Goal: Navigation & Orientation: Find specific page/section

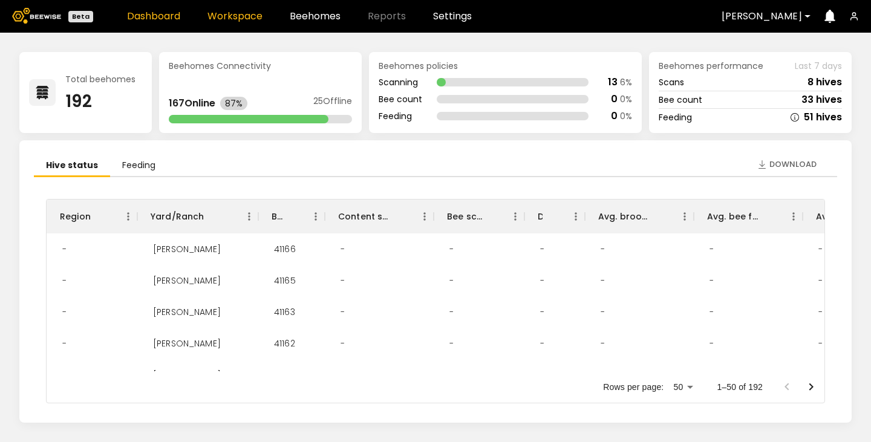
click at [254, 11] on link "Workspace" at bounding box center [234, 16] width 55 height 10
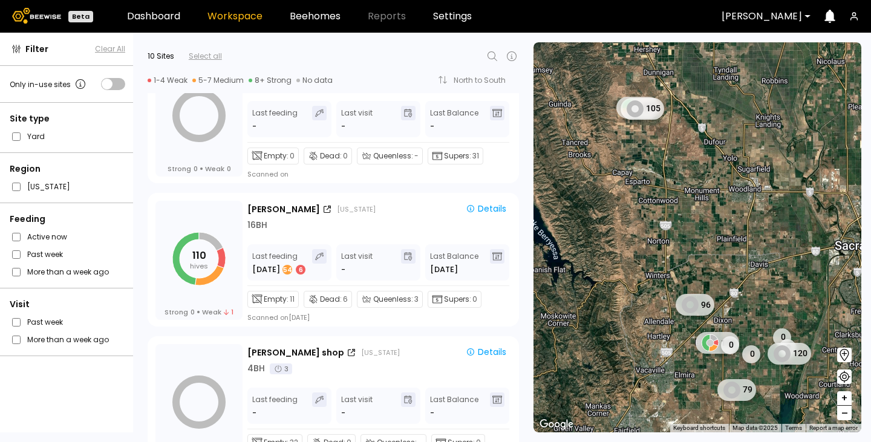
scroll to position [484, 0]
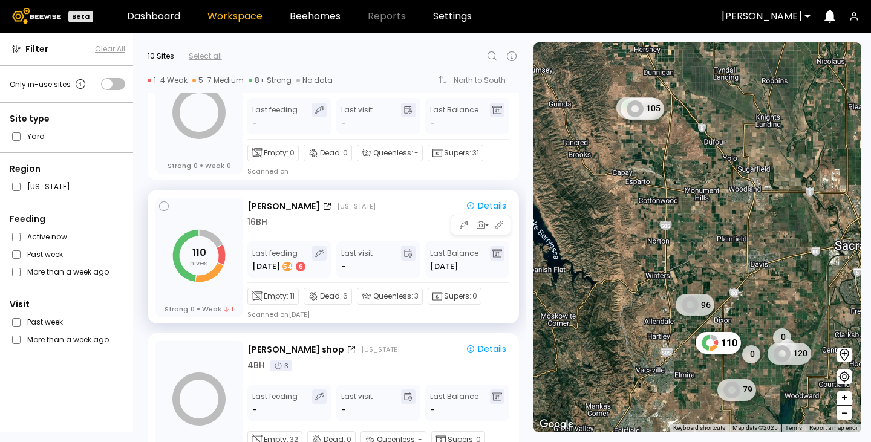
click at [323, 226] on div "16 BH" at bounding box center [379, 222] width 264 height 13
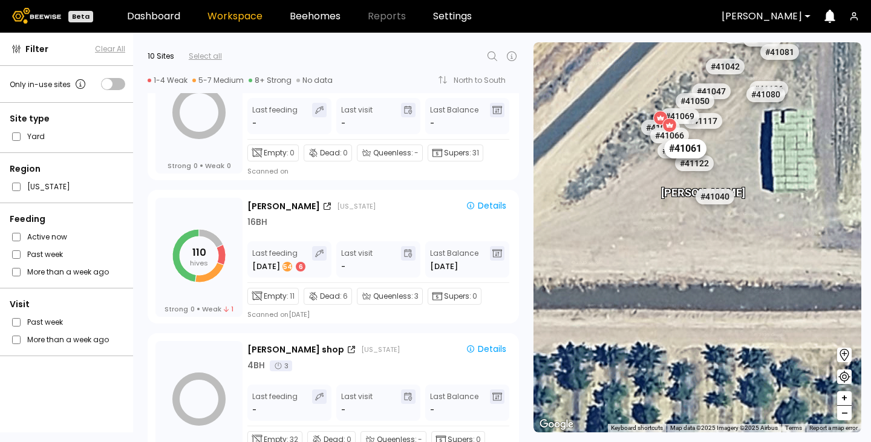
click at [695, 147] on div "# 41061" at bounding box center [685, 147] width 42 height 19
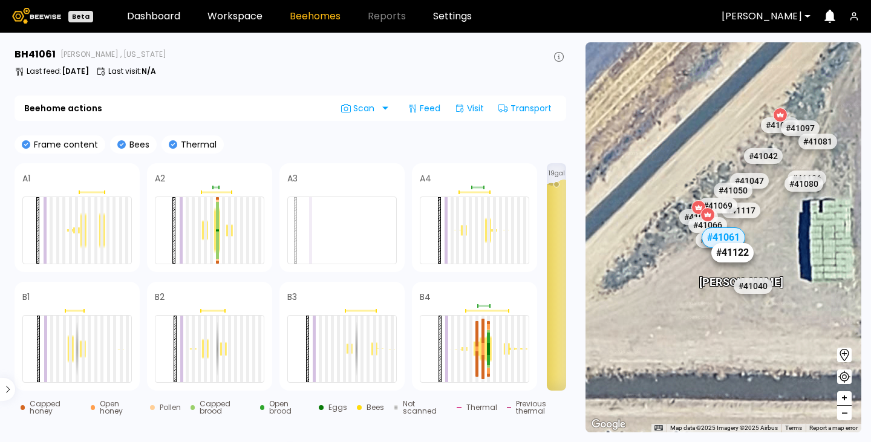
click at [743, 259] on div "# 41122" at bounding box center [732, 252] width 42 height 19
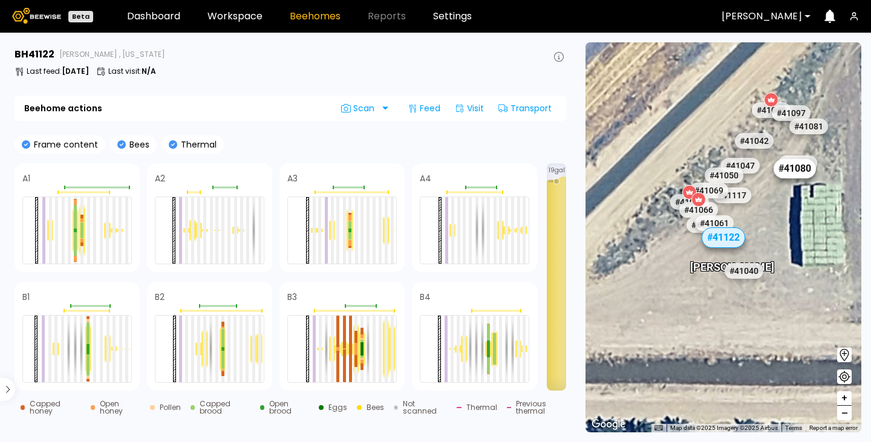
click at [796, 175] on div "# 41080" at bounding box center [795, 168] width 42 height 19
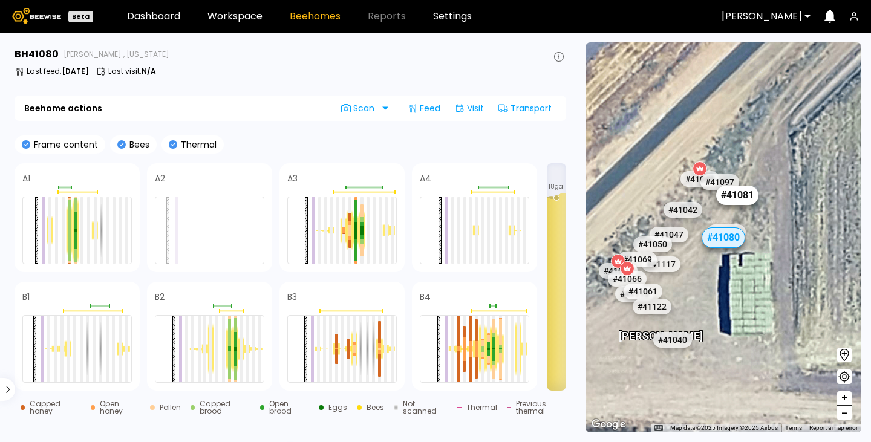
click at [738, 198] on div "# 41081" at bounding box center [737, 195] width 42 height 19
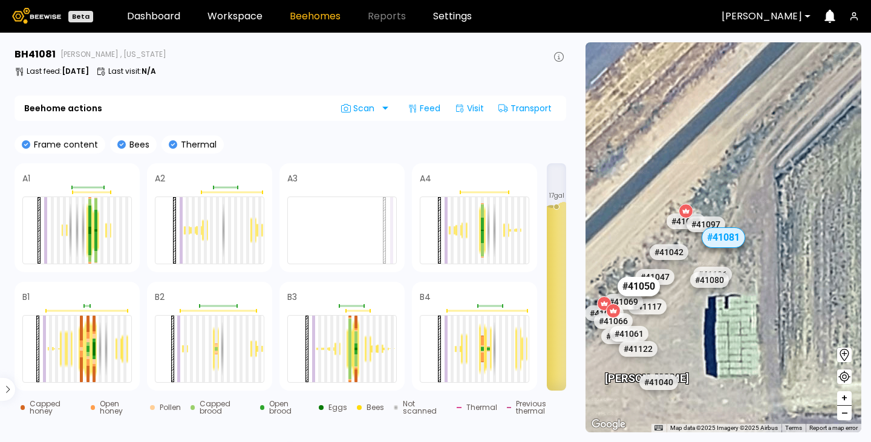
click at [640, 287] on div "# 41050" at bounding box center [638, 286] width 42 height 19
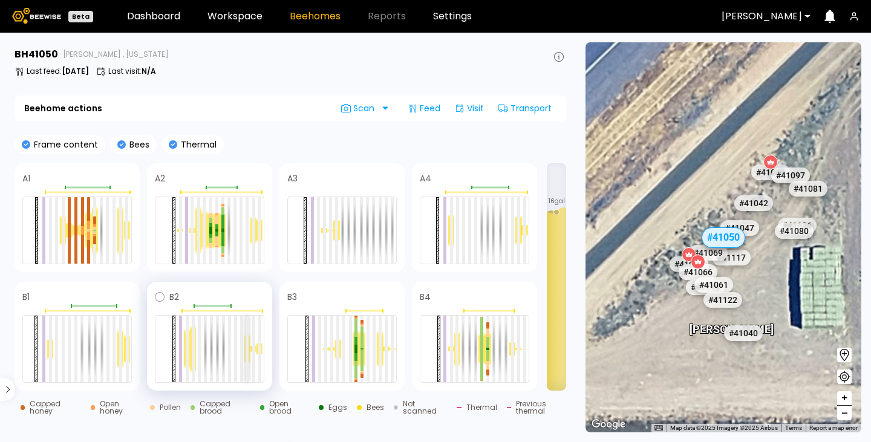
click at [249, 330] on div at bounding box center [247, 349] width 3 height 67
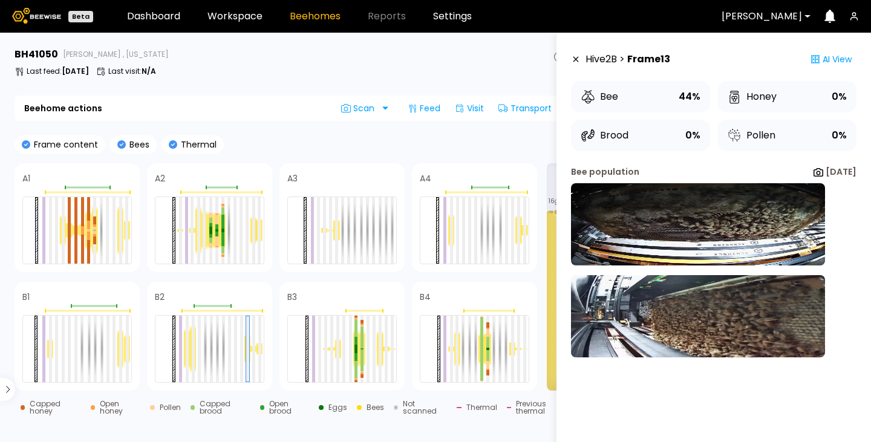
click at [572, 60] on icon at bounding box center [576, 59] width 10 height 8
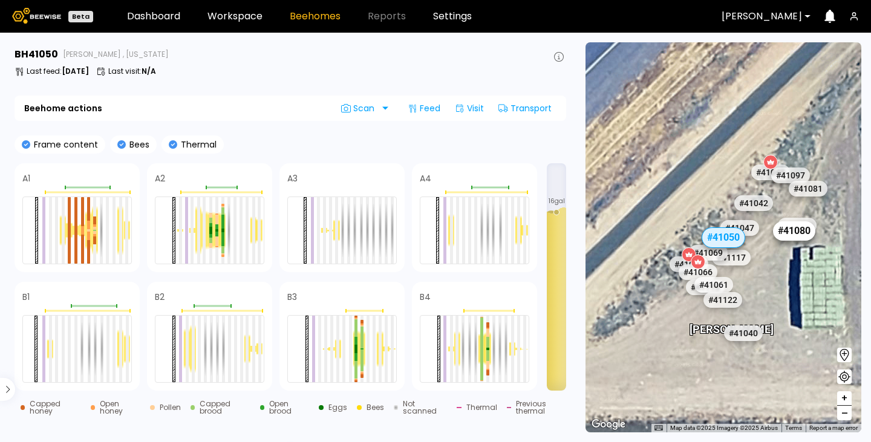
click at [783, 233] on div "# 41080" at bounding box center [794, 230] width 42 height 19
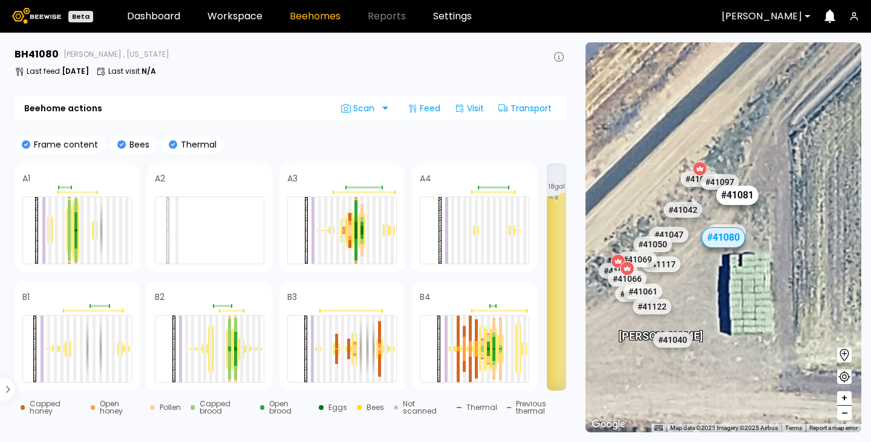
click at [743, 194] on div "# 41081" at bounding box center [737, 195] width 42 height 19
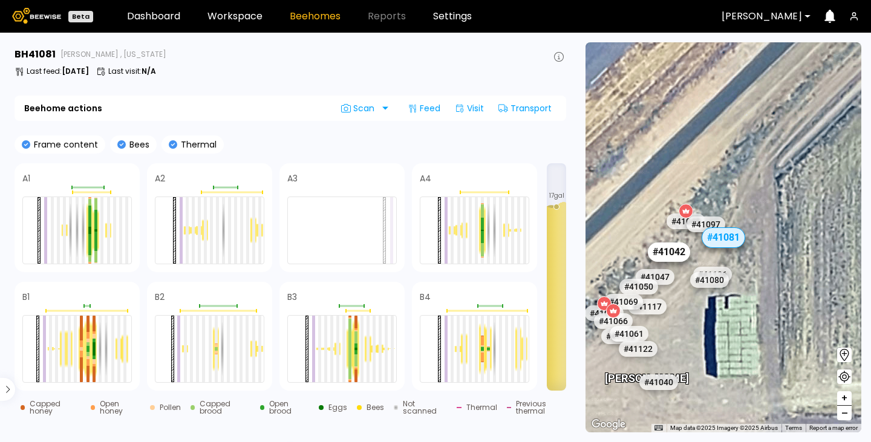
click at [678, 258] on div "# 41042" at bounding box center [669, 252] width 42 height 19
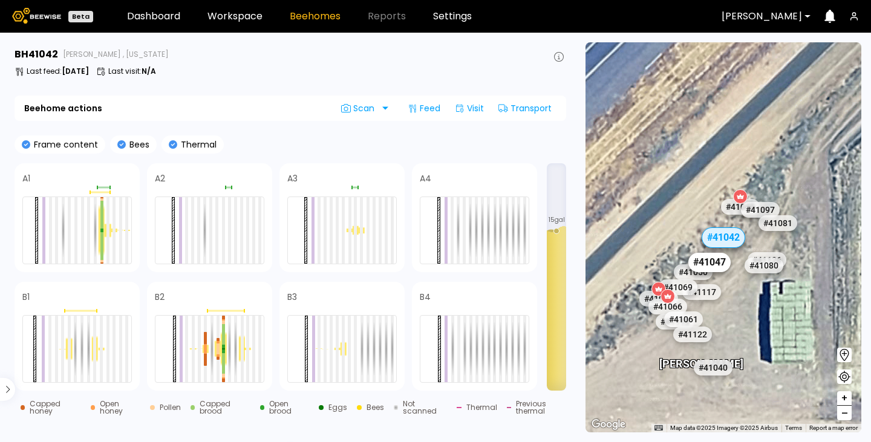
click at [715, 263] on div "# 41047" at bounding box center [709, 261] width 42 height 19
